Goal: Task Accomplishment & Management: Complete application form

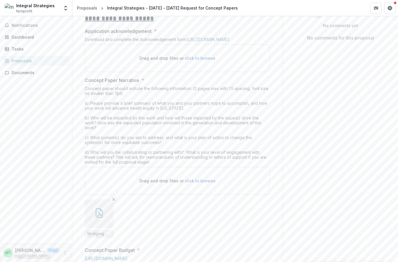
scroll to position [108, 0]
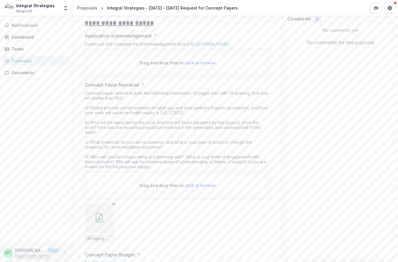
click at [201, 65] on span "click to browse" at bounding box center [200, 62] width 31 height 5
click at [201, 66] on p "Drag and drop files or click to browse" at bounding box center [177, 63] width 76 height 6
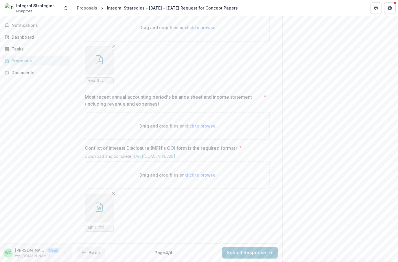
scroll to position [528, 0]
click at [202, 124] on span "click to browse" at bounding box center [200, 126] width 31 height 5
type input "**********"
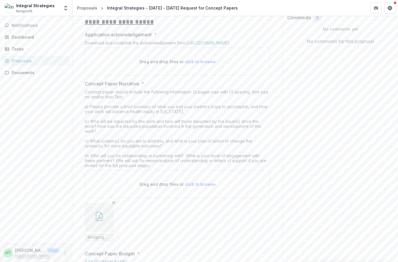
scroll to position [97, 0]
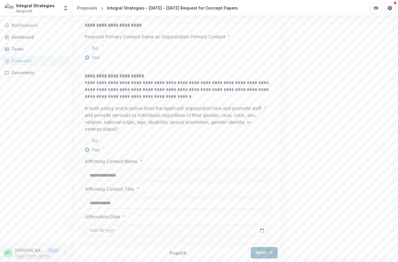
click at [269, 252] on icon "button" at bounding box center [270, 253] width 5 height 5
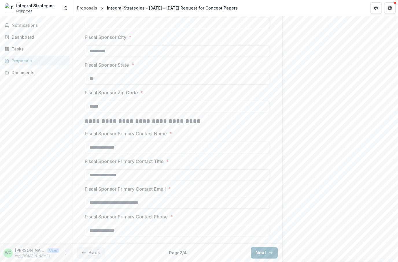
click at [267, 252] on button "Next" at bounding box center [264, 253] width 27 height 12
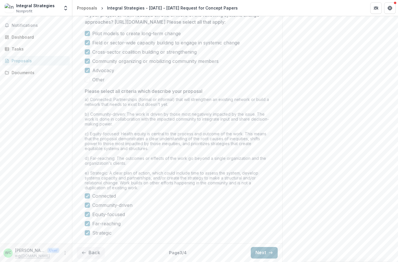
scroll to position [457, 0]
click at [264, 253] on button "Next" at bounding box center [264, 253] width 27 height 12
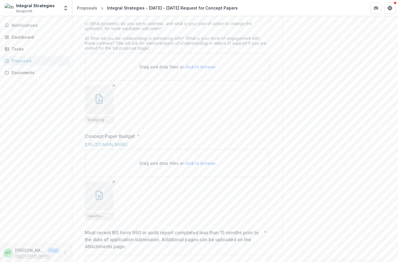
scroll to position [227, 0]
click at [205, 70] on span "click to browse" at bounding box center [200, 67] width 31 height 5
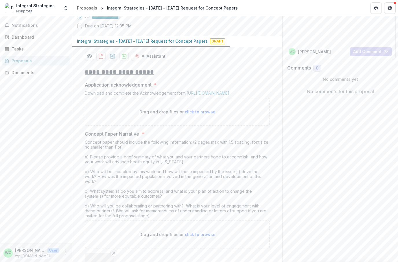
scroll to position [59, 0]
click at [202, 116] on p "Drag and drop files or click to browse" at bounding box center [177, 113] width 76 height 6
type input "**********"
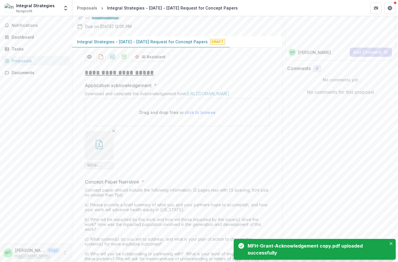
click at [105, 160] on button "button" at bounding box center [99, 145] width 29 height 29
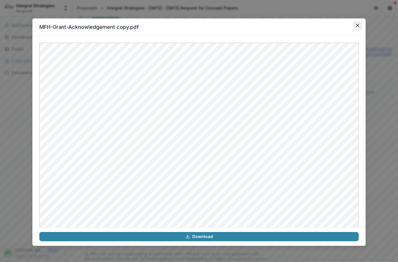
click at [356, 25] on icon "Close" at bounding box center [357, 25] width 3 height 3
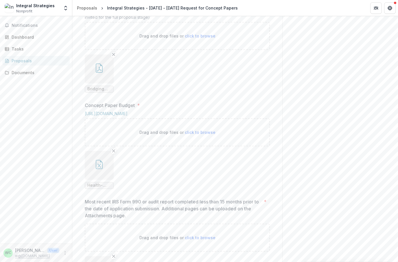
scroll to position [305, 0]
click at [112, 57] on icon "Remove File" at bounding box center [113, 55] width 5 height 5
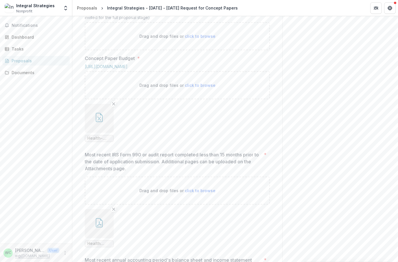
click at [202, 39] on span "click to browse" at bounding box center [200, 36] width 31 height 5
type input "**********"
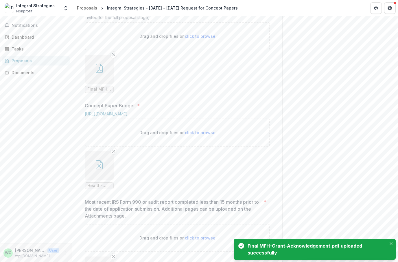
click at [107, 84] on button "button" at bounding box center [99, 69] width 29 height 29
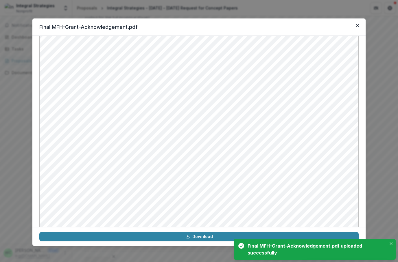
scroll to position [198, 0]
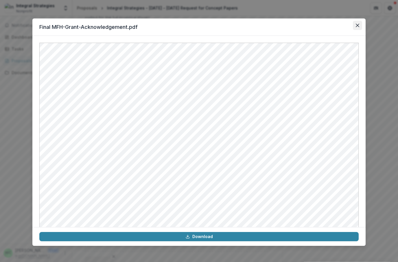
click at [356, 23] on button "Close" at bounding box center [357, 25] width 9 height 9
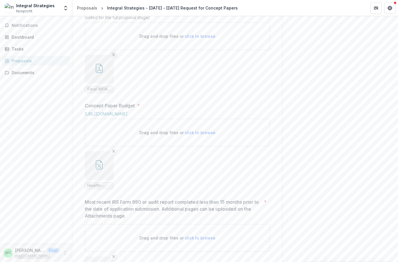
click at [116, 58] on button "Remove File" at bounding box center [113, 54] width 7 height 7
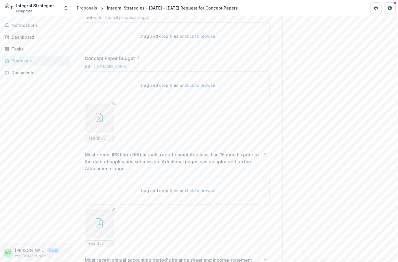
click at [200, 39] on span "click to browse" at bounding box center [200, 36] width 31 height 5
type input "**********"
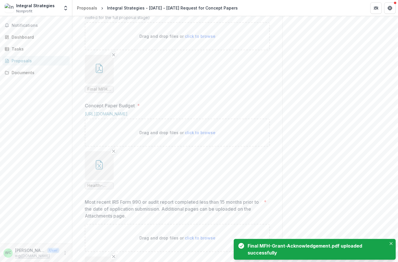
click at [104, 84] on button "button" at bounding box center [99, 69] width 29 height 29
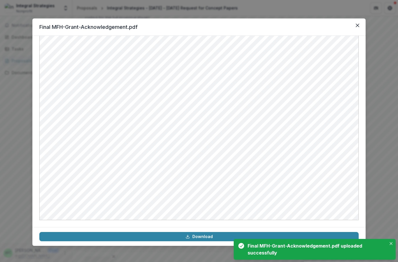
scroll to position [235, 0]
click at [356, 29] on button "Close" at bounding box center [357, 25] width 9 height 9
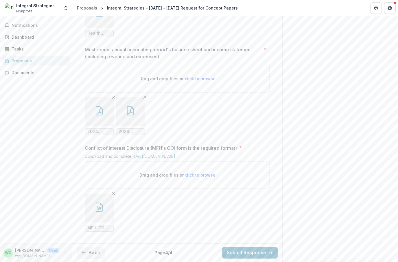
scroll to position [623, 0]
click at [256, 253] on button "Submit Response" at bounding box center [249, 253] width 55 height 12
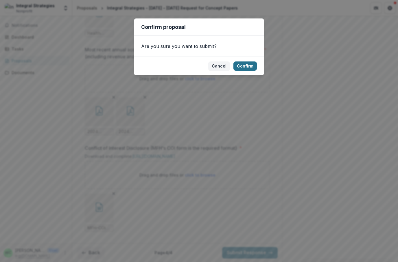
click at [252, 68] on button "Confirm" at bounding box center [244, 66] width 23 height 9
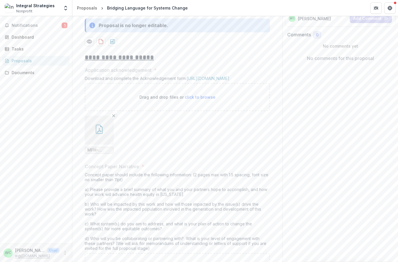
scroll to position [99, 0]
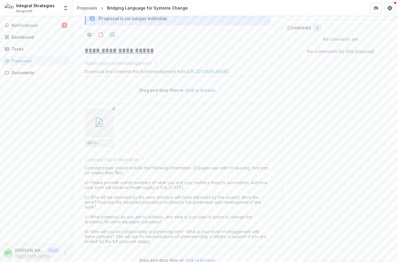
click at [98, 25] on div "Proposal is no longer editable." at bounding box center [177, 19] width 185 height 14
click at [90, 21] on icon at bounding box center [92, 19] width 6 height 6
click at [88, 25] on div "Proposal is no longer editable." at bounding box center [177, 19] width 185 height 14
click at [83, 7] on button "Integral Strategies - [DATE] - [DATE] Request for Concept Papers" at bounding box center [145, 1] width 147 height 11
click at [81, 4] on p "Integral Strategies - [DATE] - [DATE] Request for Concept Papers" at bounding box center [142, 1] width 131 height 6
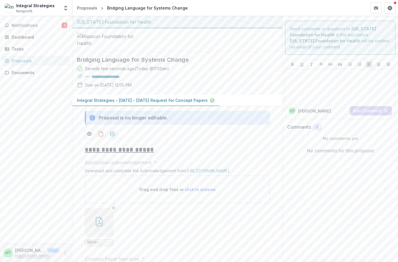
scroll to position [-1, 0]
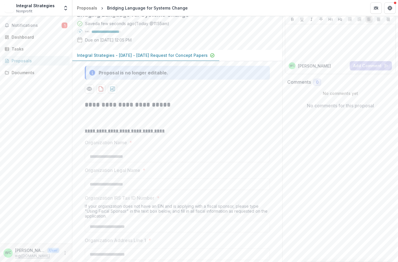
scroll to position [79, 0]
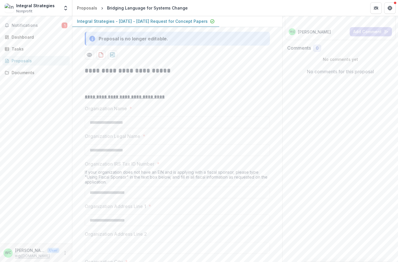
click at [90, 42] on icon at bounding box center [92, 39] width 6 height 6
click at [93, 42] on icon at bounding box center [92, 39] width 6 height 6
click at [88, 57] on icon "Preview 020e5809-5891-49bb-b305-0ce00355eae2-0.pdf" at bounding box center [89, 54] width 5 height 3
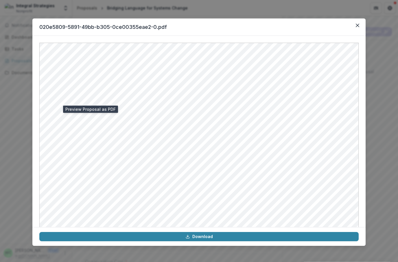
scroll to position [0, 0]
click at [356, 23] on button "Close" at bounding box center [357, 25] width 9 height 9
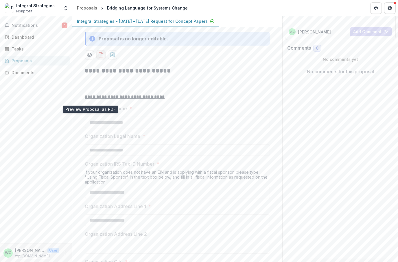
click at [102, 57] on icon "download-proposal" at bounding box center [101, 55] width 4 height 5
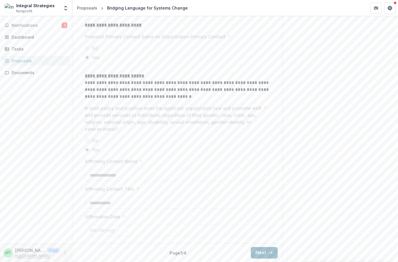
click at [261, 255] on button "Next" at bounding box center [264, 253] width 27 height 12
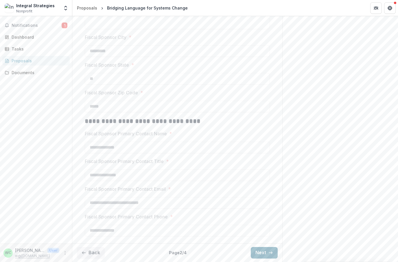
scroll to position [369, 0]
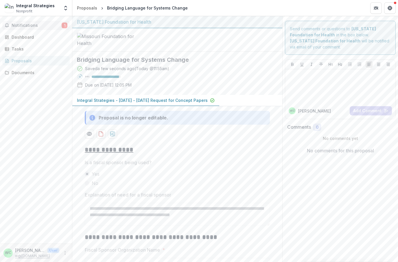
click at [37, 27] on span "Notifications" at bounding box center [37, 25] width 50 height 5
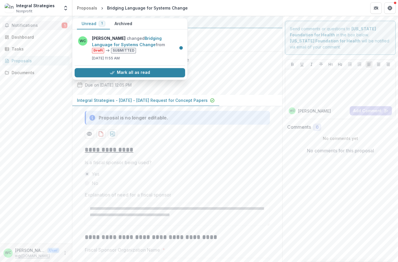
scroll to position [-1, 0]
click at [37, 27] on span "Notifications" at bounding box center [37, 25] width 50 height 5
click at [131, 76] on button "Mark all as read" at bounding box center [130, 72] width 110 height 9
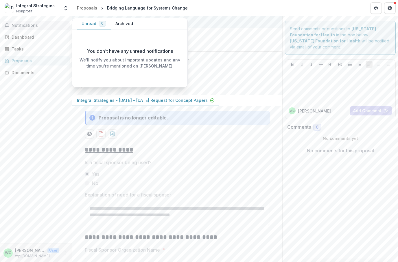
click at [148, 90] on div "Saved a few seconds ago ( Today @ 11:55am ) 94 % Due on Aug 26, 2025, 12:05 PM" at bounding box center [172, 78] width 191 height 25
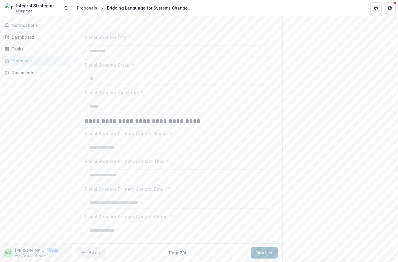
click at [265, 252] on button "Next" at bounding box center [264, 253] width 27 height 12
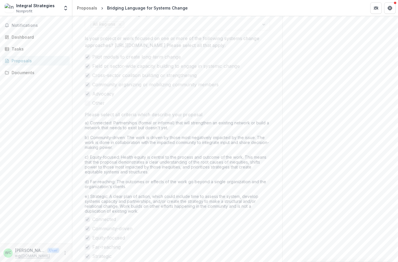
type input "********"
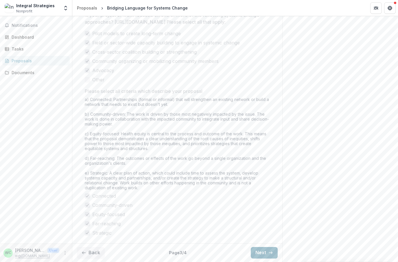
scroll to position [475, 0]
click at [267, 254] on button "Next" at bounding box center [264, 253] width 27 height 12
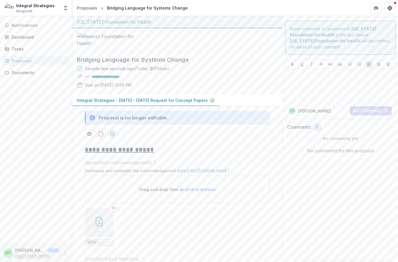
scroll to position [0, 0]
click at [31, 29] on button "Notifications" at bounding box center [35, 25] width 67 height 9
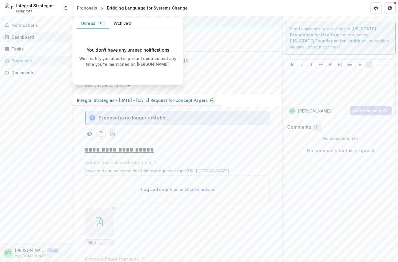
click at [21, 41] on link "Dashboard" at bounding box center [35, 37] width 67 height 10
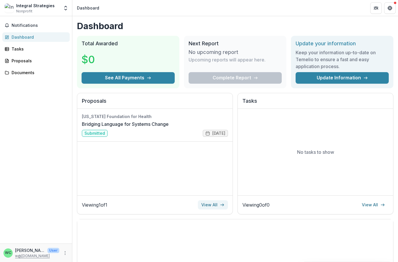
click at [218, 206] on link "View All" at bounding box center [213, 205] width 30 height 9
